Goal: Information Seeking & Learning: Learn about a topic

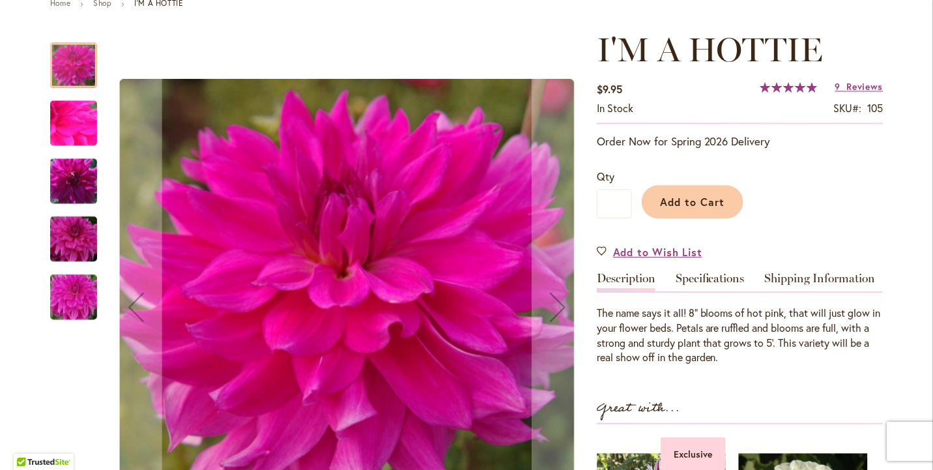
scroll to position [165, 0]
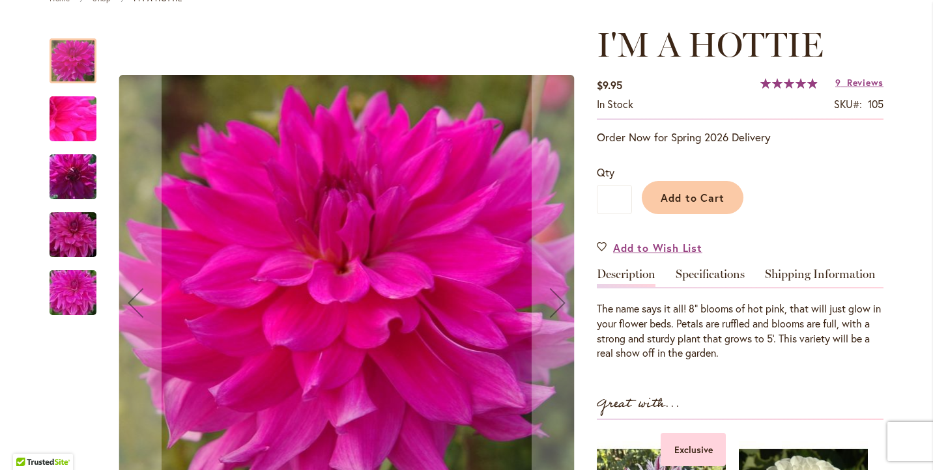
click at [83, 232] on img "I'm A Hottie" at bounding box center [73, 235] width 94 height 63
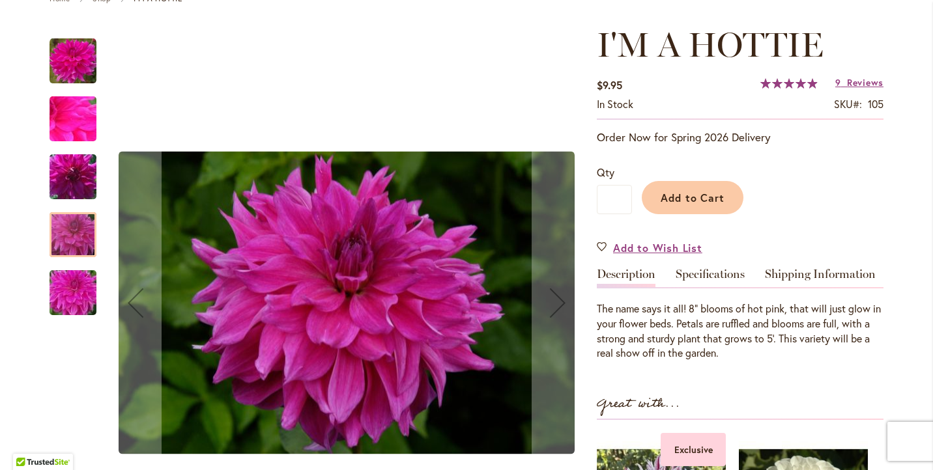
click at [79, 287] on img "I'm A Hottie" at bounding box center [73, 293] width 94 height 70
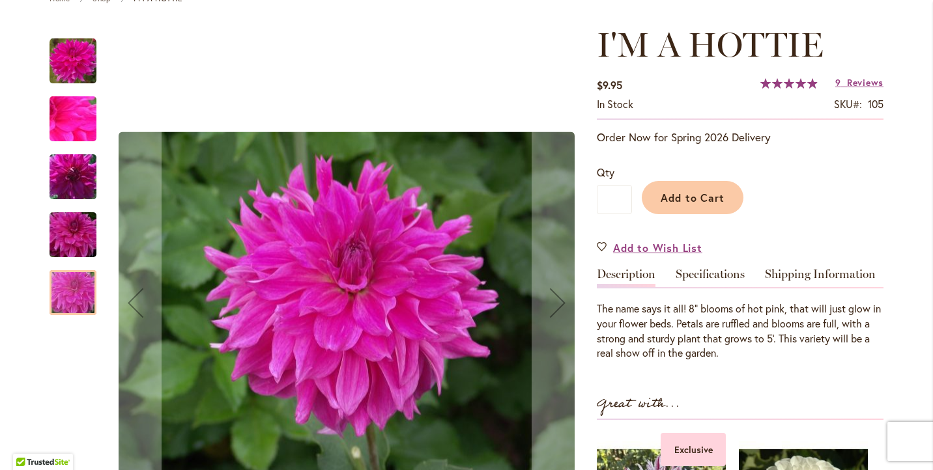
click at [75, 202] on div "I'm A Hottie" at bounding box center [79, 228] width 60 height 58
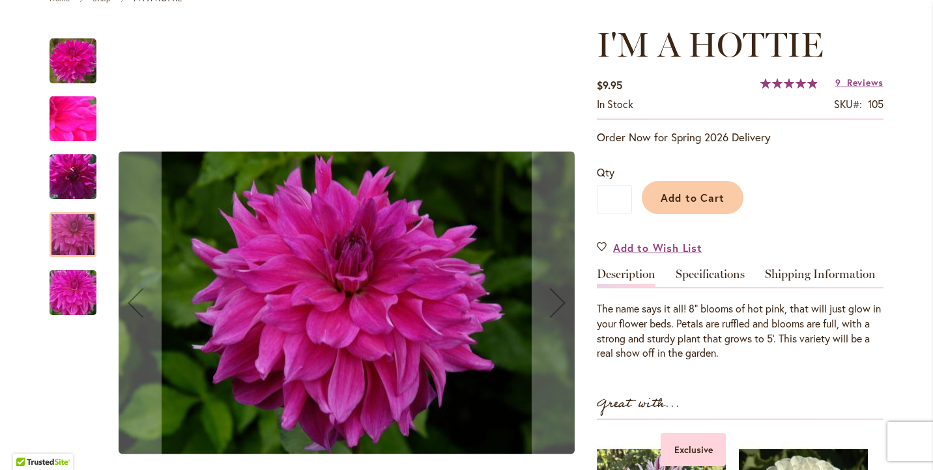
click at [76, 185] on img "I'm A Hottie" at bounding box center [73, 177] width 94 height 63
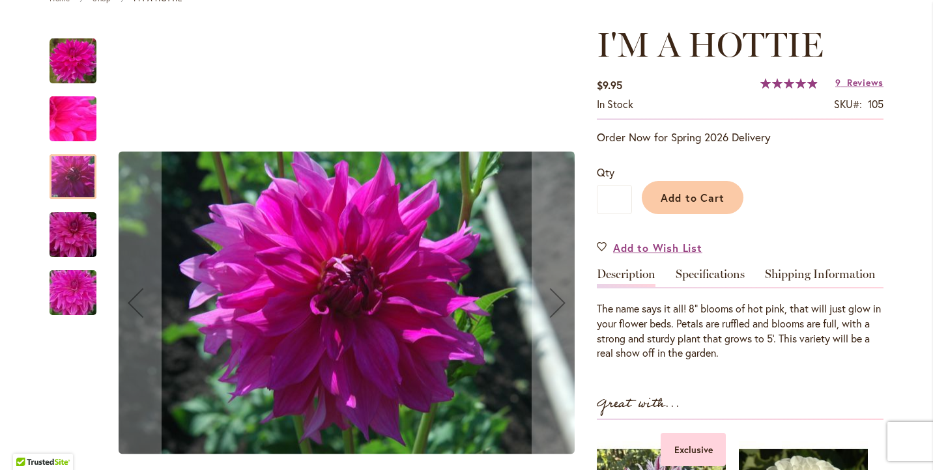
click at [79, 144] on div "I'm A Hottie" at bounding box center [79, 170] width 60 height 58
click at [79, 122] on img "I'm A Hottie" at bounding box center [73, 119] width 94 height 70
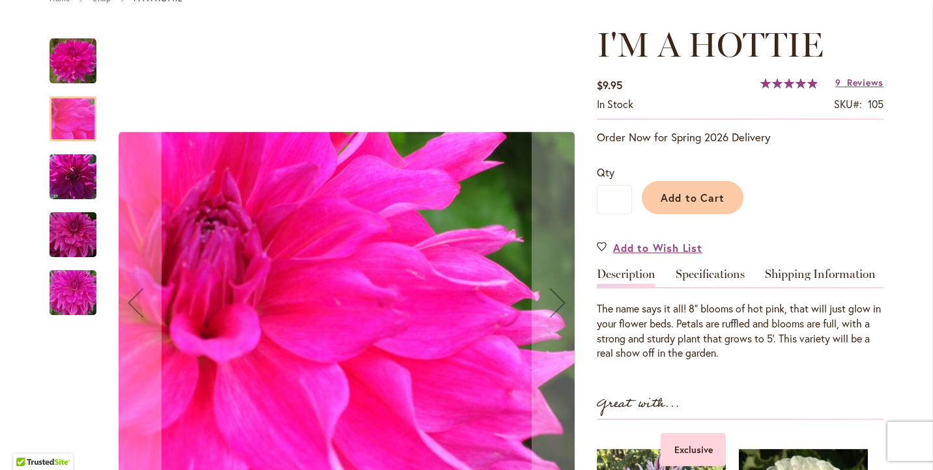
click at [79, 68] on img "I'm A Hottie" at bounding box center [72, 61] width 47 height 47
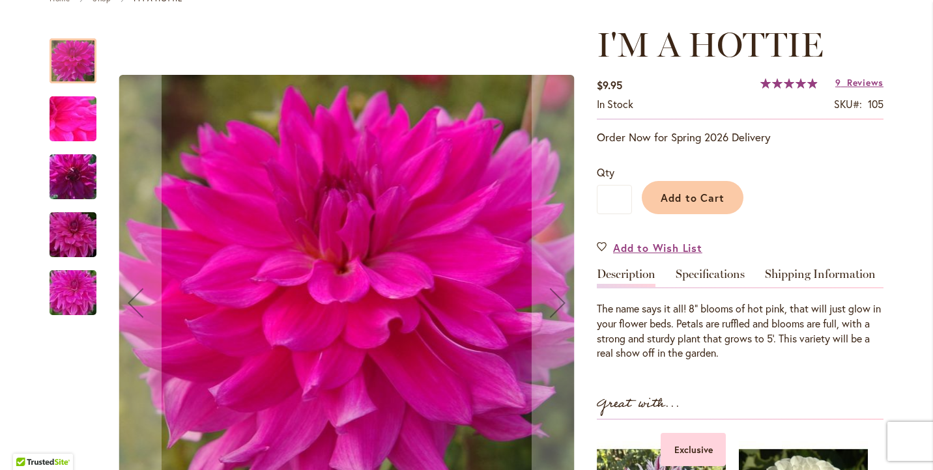
click at [67, 275] on img "I'm A Hottie" at bounding box center [73, 293] width 94 height 70
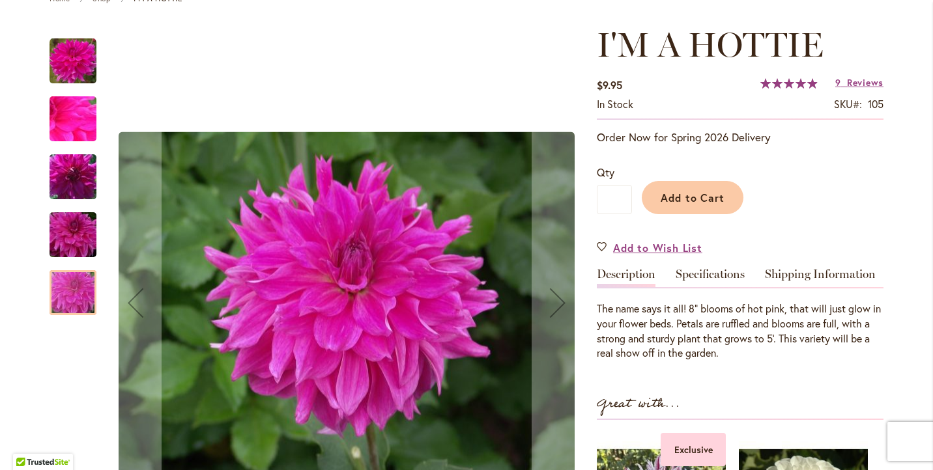
click at [72, 258] on div "I'm A Hottie" at bounding box center [72, 286] width 47 height 58
click at [79, 237] on img "I'm A Hottie" at bounding box center [73, 235] width 94 height 63
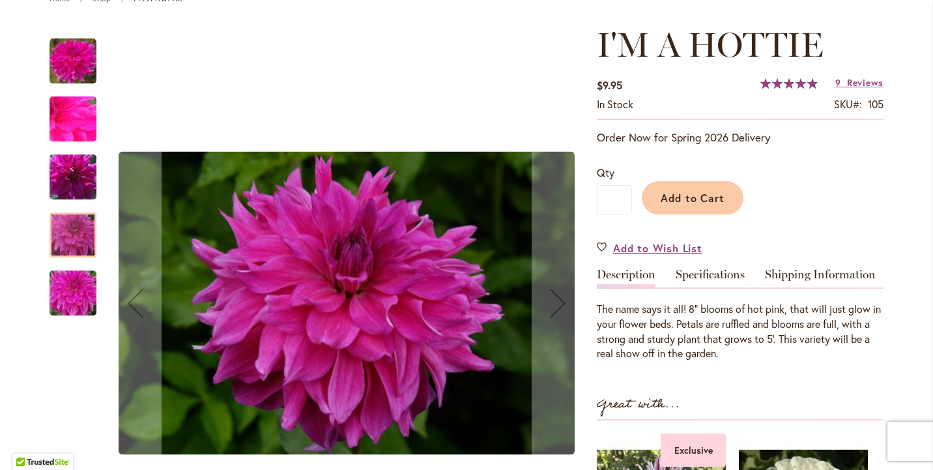
click at [78, 294] on img "I'm A Hottie" at bounding box center [73, 293] width 94 height 70
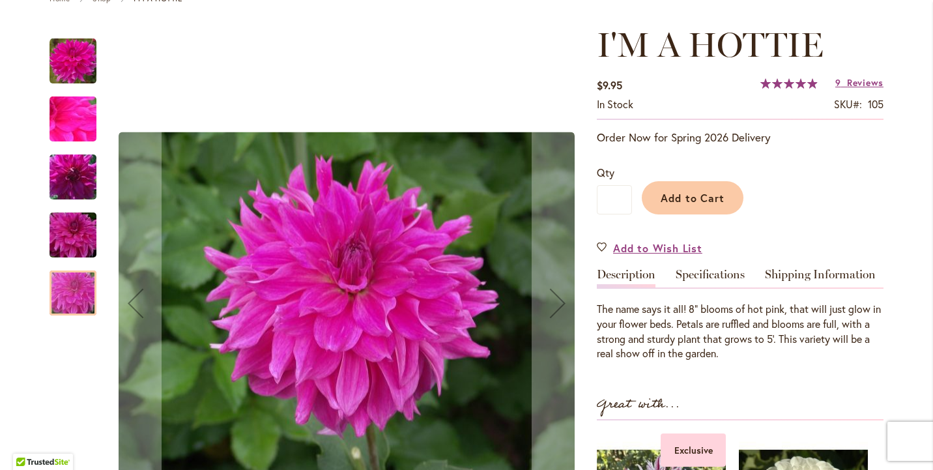
click at [87, 173] on img "I'm A Hottie" at bounding box center [73, 177] width 94 height 63
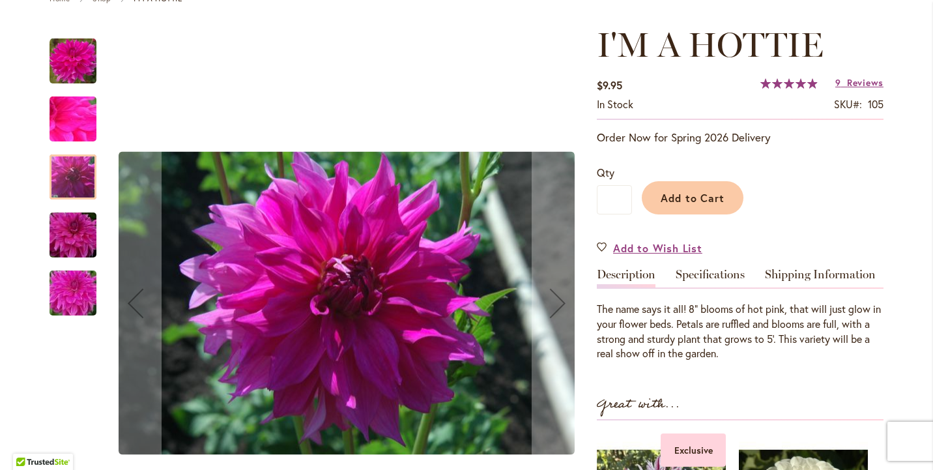
click at [55, 246] on img "I'm A Hottie" at bounding box center [73, 235] width 94 height 63
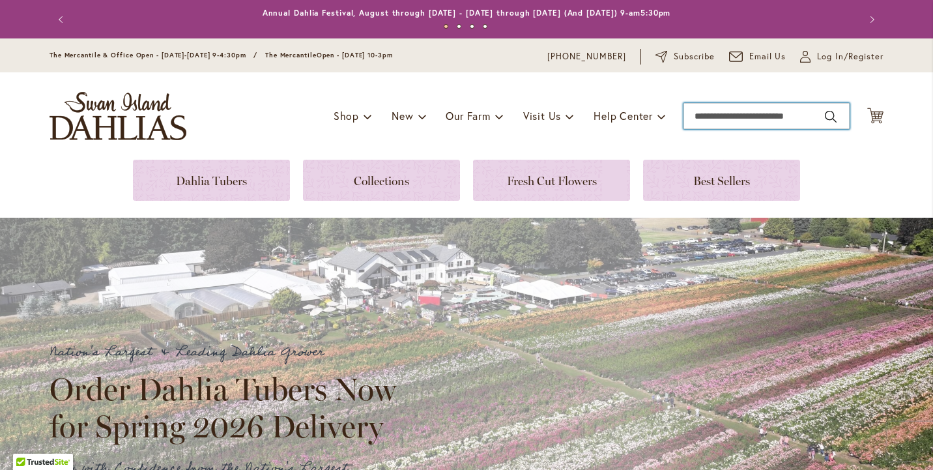
click at [731, 121] on input "Search" at bounding box center [766, 116] width 166 height 26
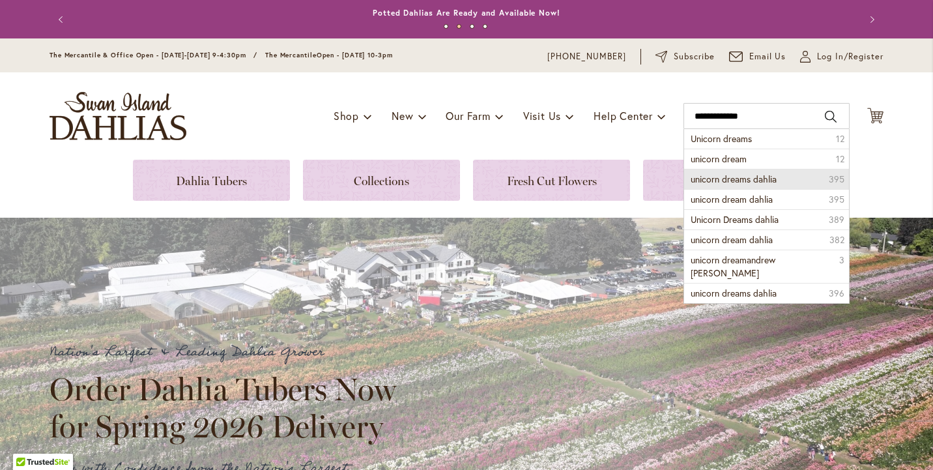
drag, startPoint x: 766, startPoint y: 137, endPoint x: 770, endPoint y: 180, distance: 43.1
click at [770, 180] on span "unicorn dreams dahlia" at bounding box center [733, 179] width 86 height 12
type input "**********"
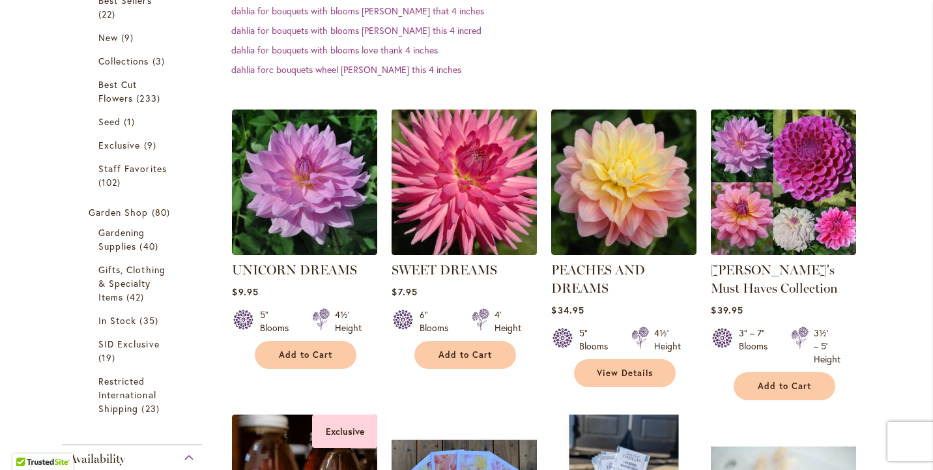
scroll to position [296, 0]
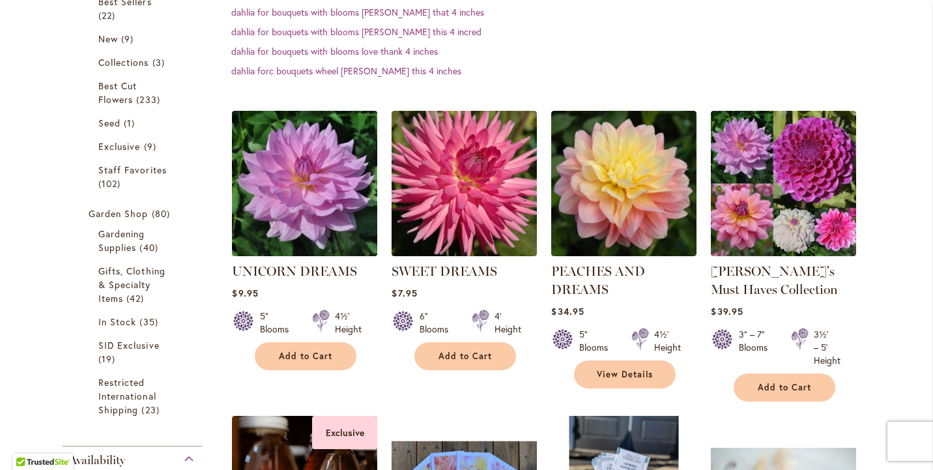
click at [333, 197] on img at bounding box center [305, 183] width 152 height 152
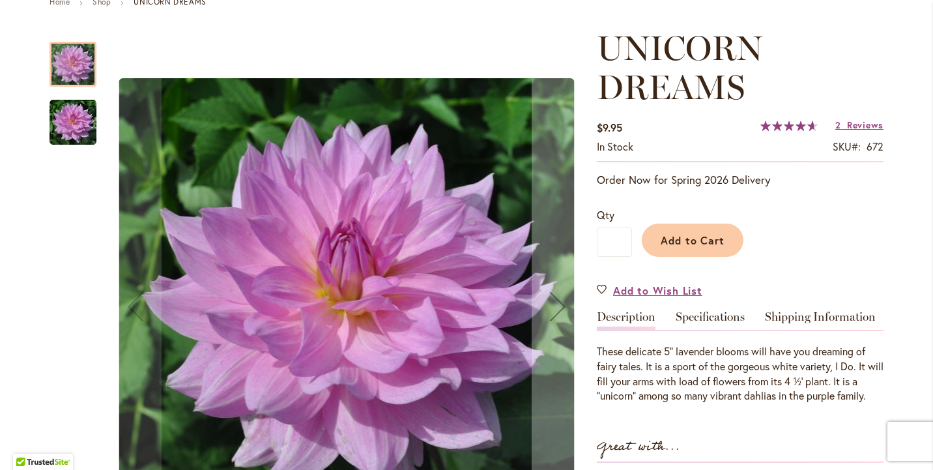
scroll to position [163, 0]
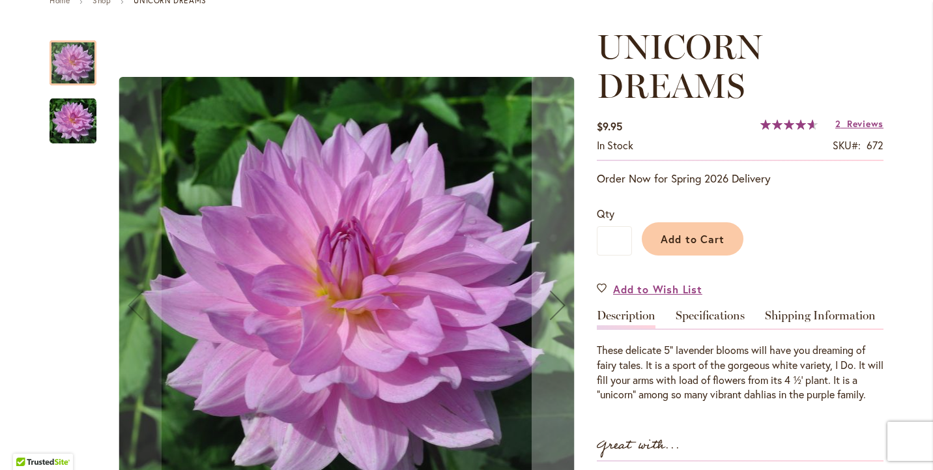
click at [84, 126] on img "UNICORN DREAMS" at bounding box center [72, 121] width 47 height 47
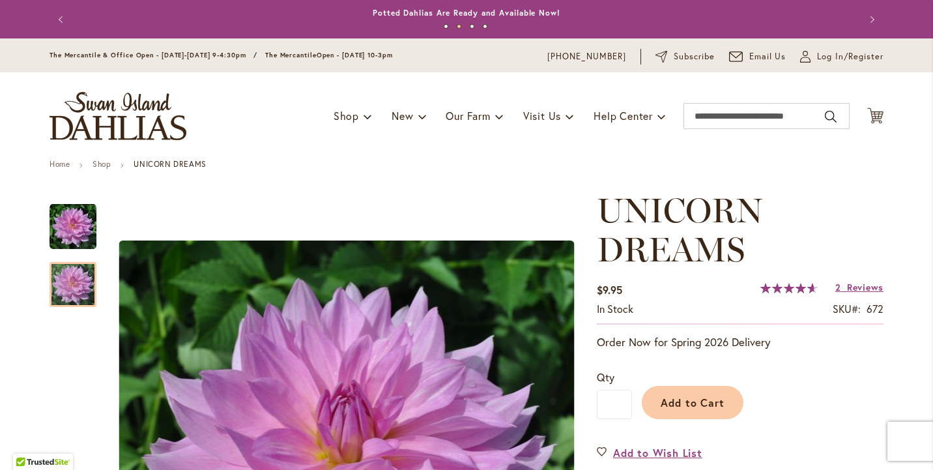
scroll to position [0, 0]
click at [759, 111] on input "Search" at bounding box center [766, 116] width 166 height 26
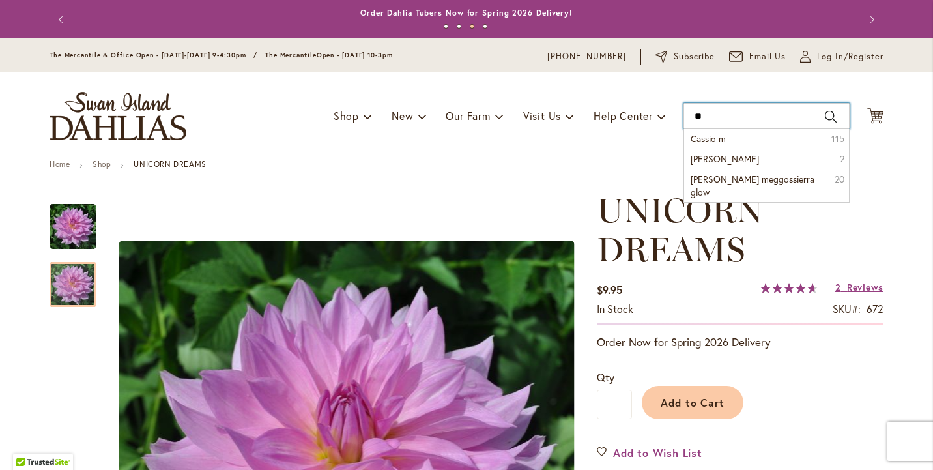
type input "*"
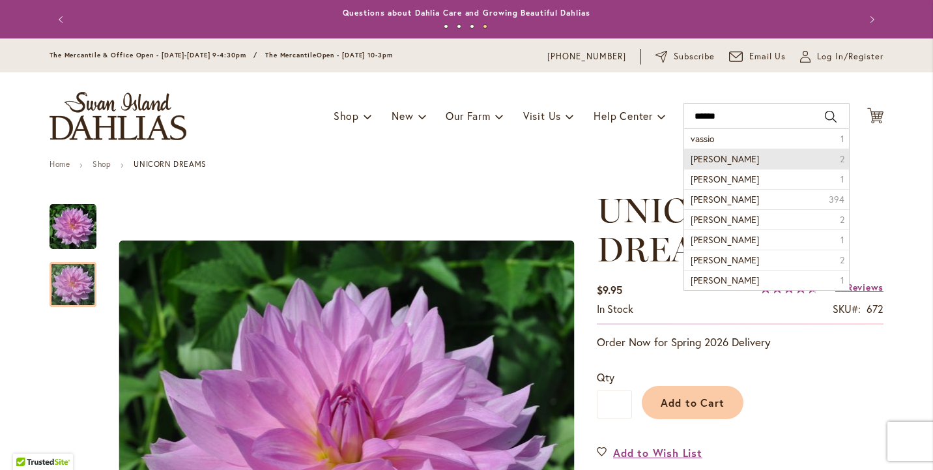
click at [750, 155] on li "Vassio Meggos 2" at bounding box center [766, 158] width 165 height 20
type input "**********"
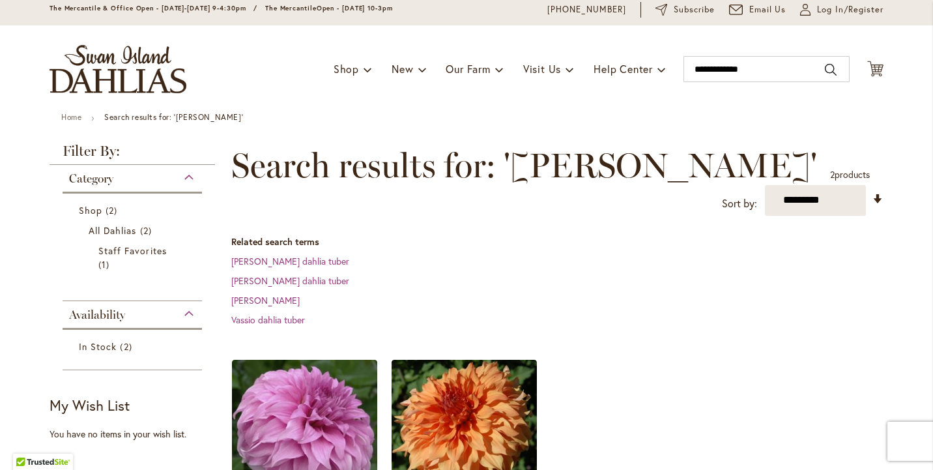
scroll to position [44, 0]
